Goal: Information Seeking & Learning: Learn about a topic

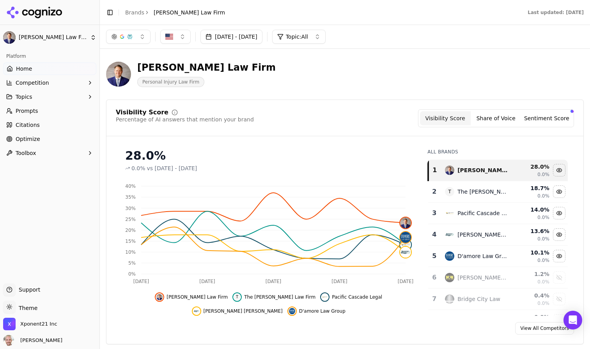
click at [36, 36] on html "[PERSON_NAME] Law Firm Platform Home Competition Topics Prompts Citations Optim…" at bounding box center [295, 174] width 590 height 349
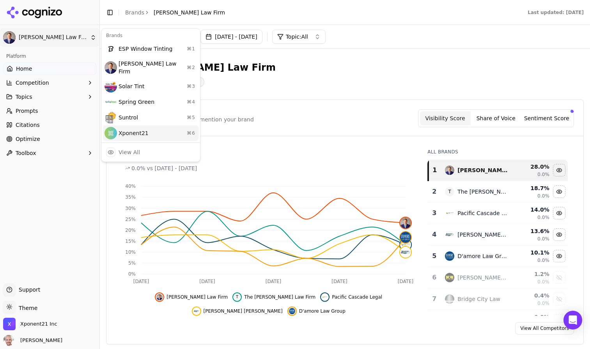
click at [131, 128] on div "Xponent21 ⌘ 6" at bounding box center [151, 133] width 96 height 16
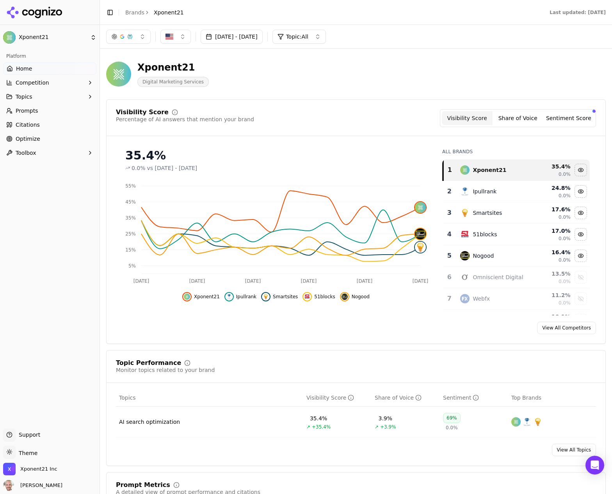
click at [51, 99] on button "Topics" at bounding box center [49, 97] width 93 height 12
click at [36, 134] on span "Prompts" at bounding box center [27, 136] width 23 height 8
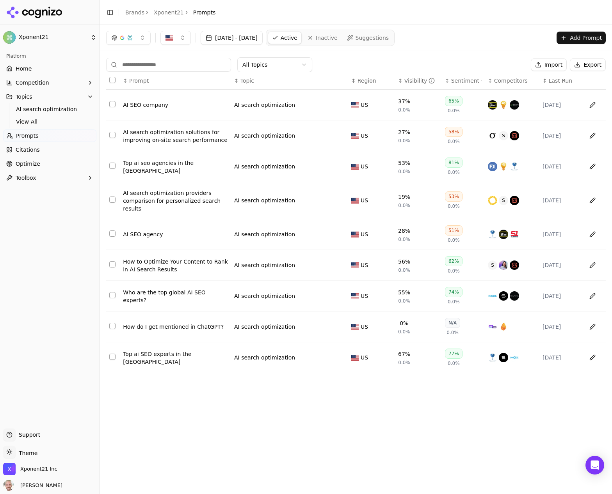
click at [30, 69] on span "Home" at bounding box center [24, 69] width 16 height 8
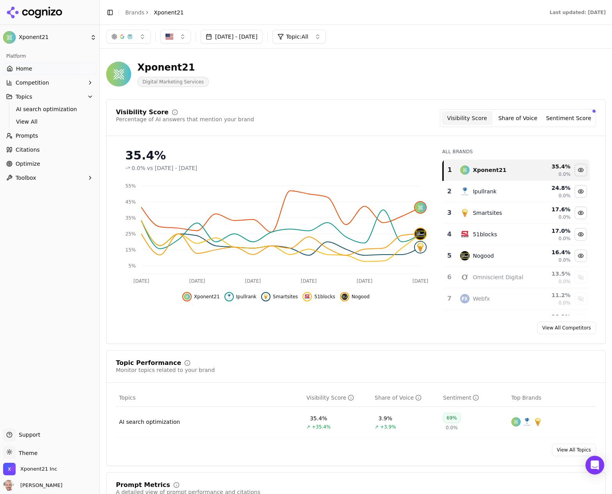
click at [142, 32] on button "button" at bounding box center [128, 37] width 44 height 14
click at [273, 92] on div "Xponent21 Digital Marketing Services" at bounding box center [355, 74] width 499 height 38
click at [515, 118] on button "Share of Voice" at bounding box center [517, 118] width 51 height 14
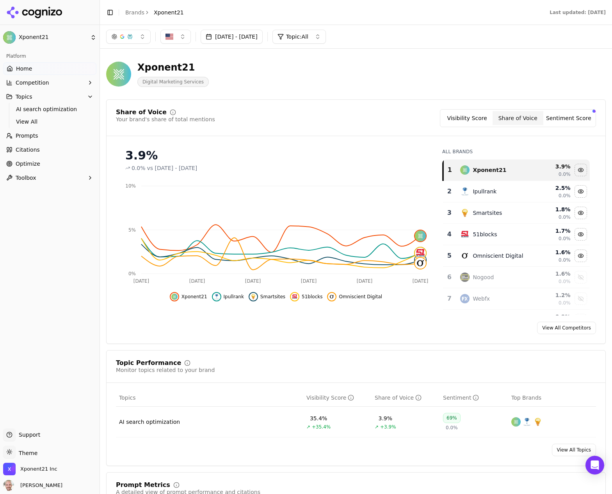
click at [562, 121] on button "Sentiment Score" at bounding box center [568, 118] width 51 height 14
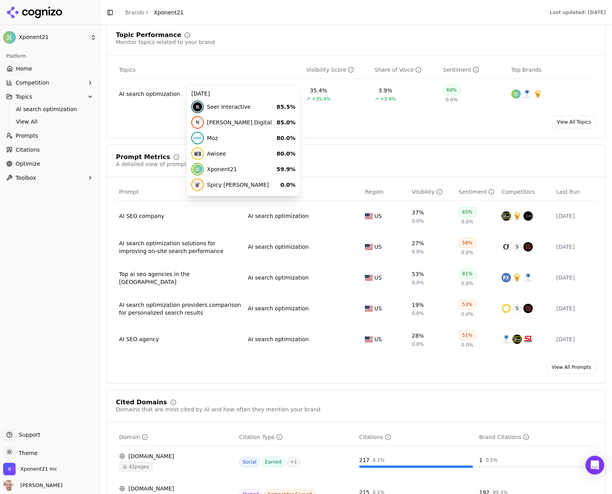
scroll to position [341, 0]
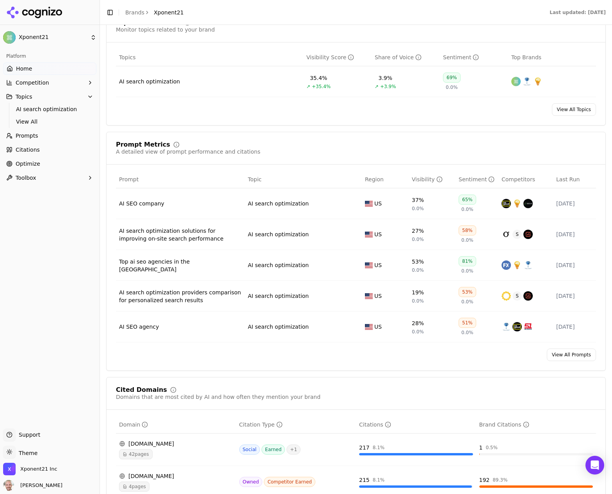
click at [138, 200] on td "AI SEO company" at bounding box center [180, 203] width 129 height 31
click at [140, 201] on div "AI SEO company" at bounding box center [180, 204] width 122 height 8
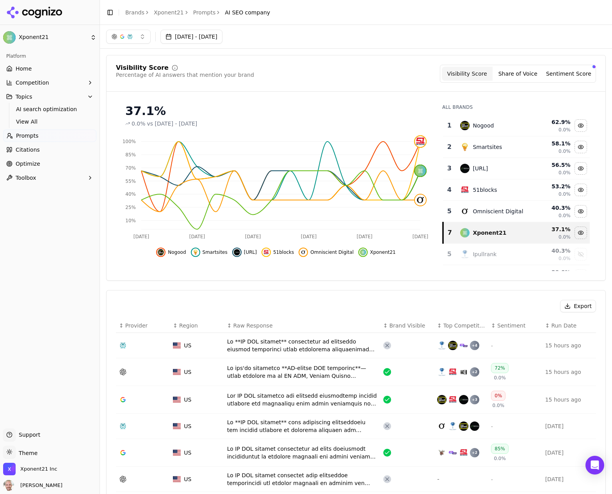
click at [49, 82] on button "Competition" at bounding box center [49, 82] width 93 height 12
click at [23, 97] on span "Metrics" at bounding box center [50, 95] width 68 height 8
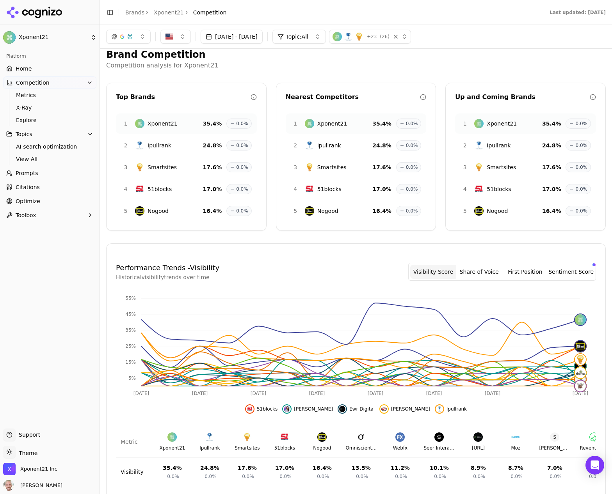
scroll to position [7, 0]
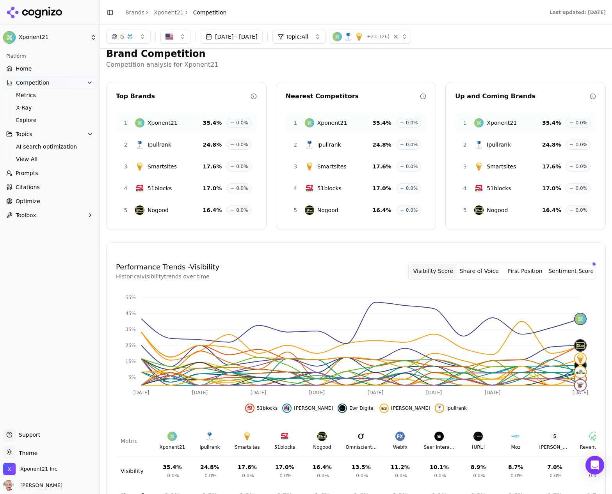
click at [36, 174] on span "Prompts" at bounding box center [27, 173] width 23 height 8
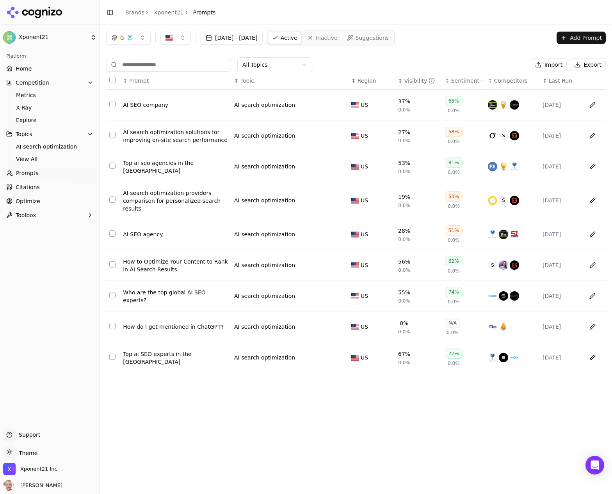
click at [157, 104] on div "AI SEO company" at bounding box center [175, 105] width 105 height 8
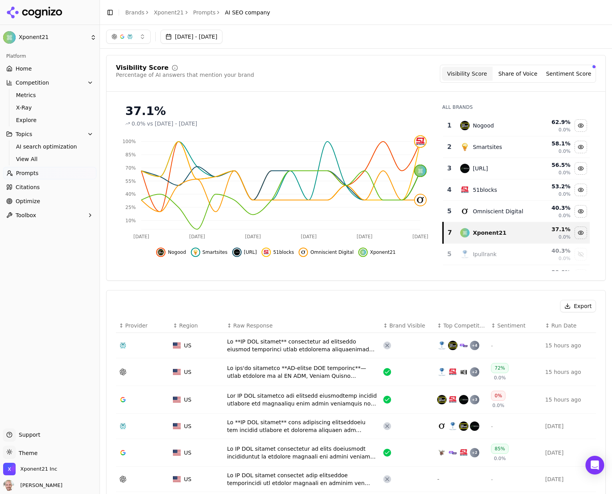
click at [27, 169] on link "Prompts" at bounding box center [49, 173] width 93 height 12
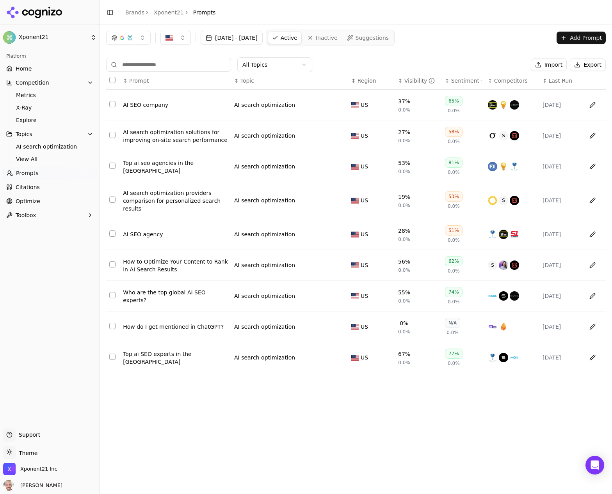
click at [159, 299] on div "Who are the top global AI SEO experts?" at bounding box center [175, 297] width 105 height 16
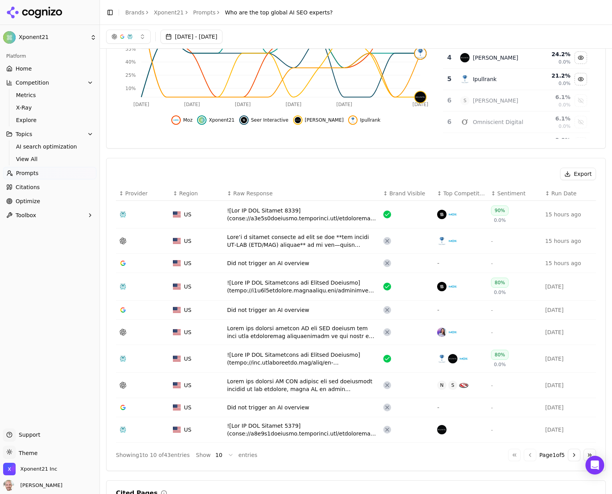
scroll to position [130, 0]
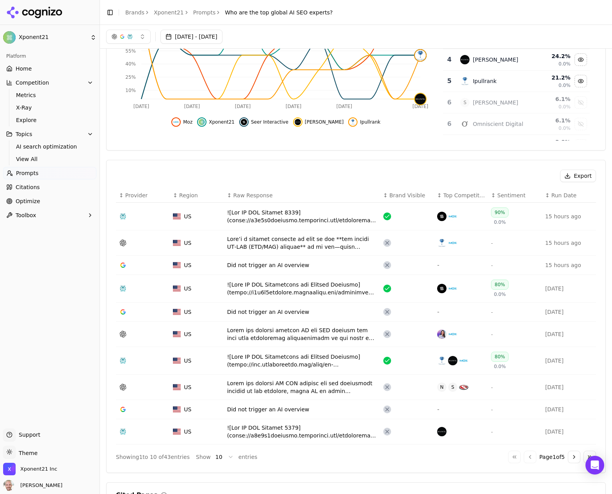
click at [30, 172] on span "Prompts" at bounding box center [27, 173] width 23 height 8
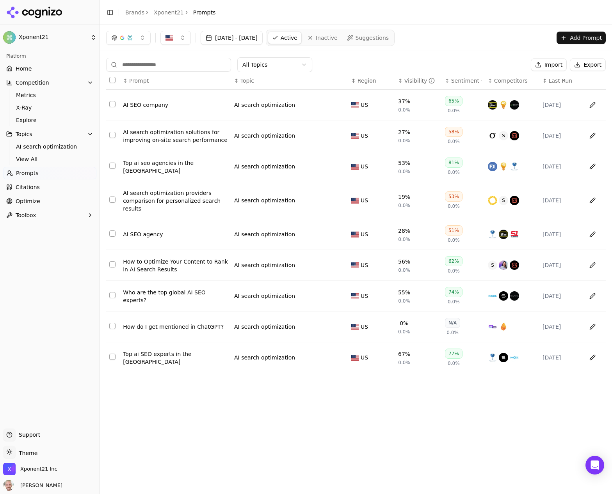
click at [148, 168] on div "Top ai seo agencies in the [GEOGRAPHIC_DATA]" at bounding box center [175, 167] width 105 height 16
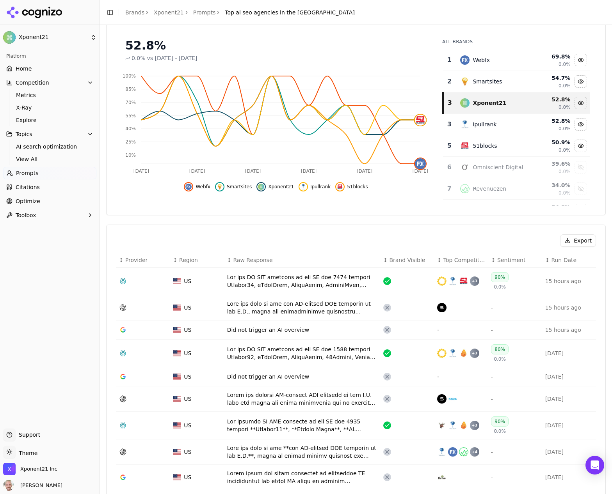
scroll to position [72, 0]
